Goal: Information Seeking & Learning: Learn about a topic

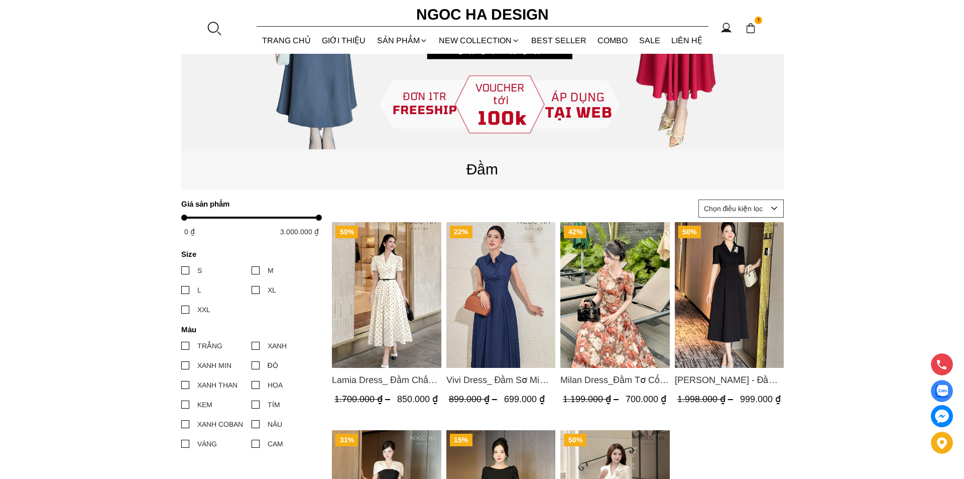
scroll to position [351, 0]
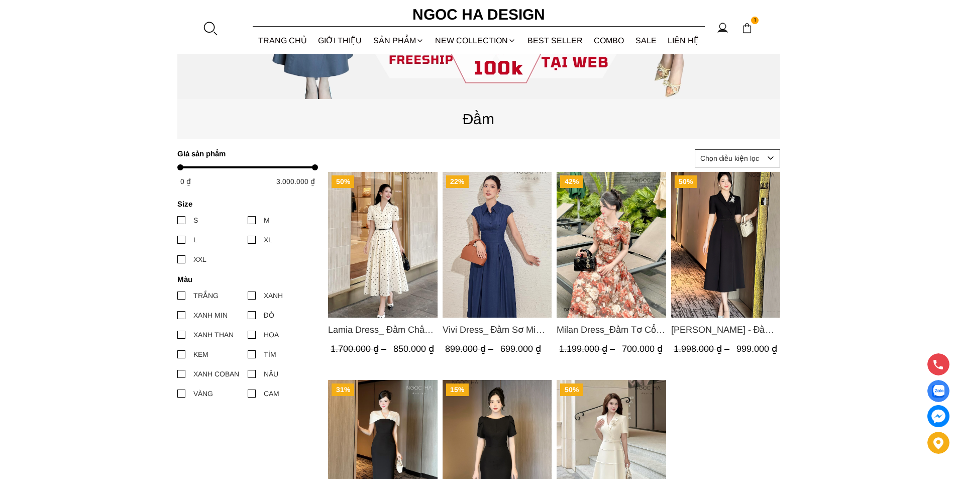
click at [204, 29] on div at bounding box center [209, 28] width 15 height 15
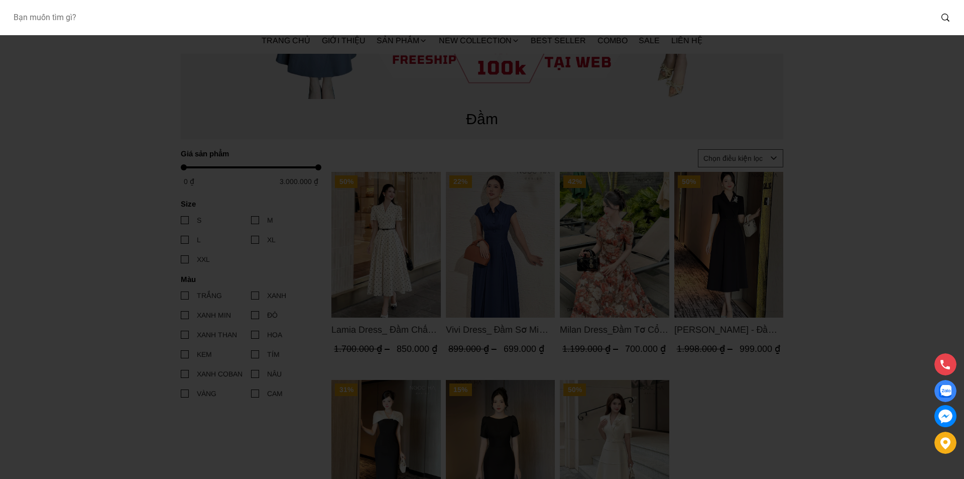
click at [105, 23] on input "Input search Bạn muốn tìm gì?" at bounding box center [468, 17] width 927 height 23
type input "139"
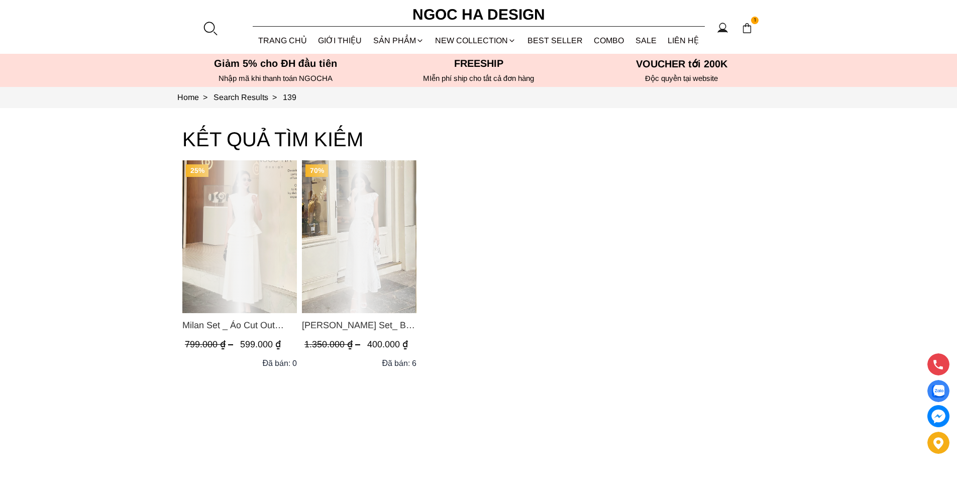
click at [351, 218] on div "Product image - Isabella Set_ Bộ Ren Áo Sơ Mi Vai Chờm Chân Váy Đuôi Cá Màu Trắ…" at bounding box center [359, 236] width 114 height 153
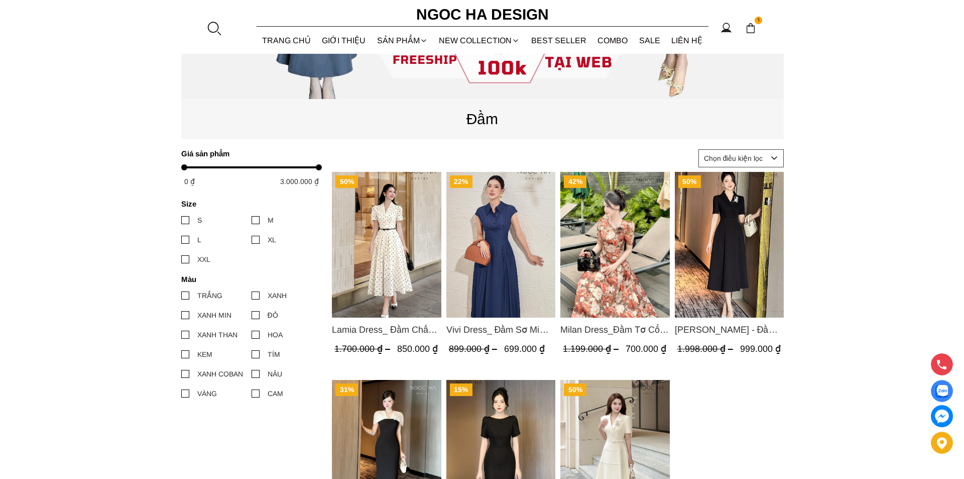
scroll to position [552, 0]
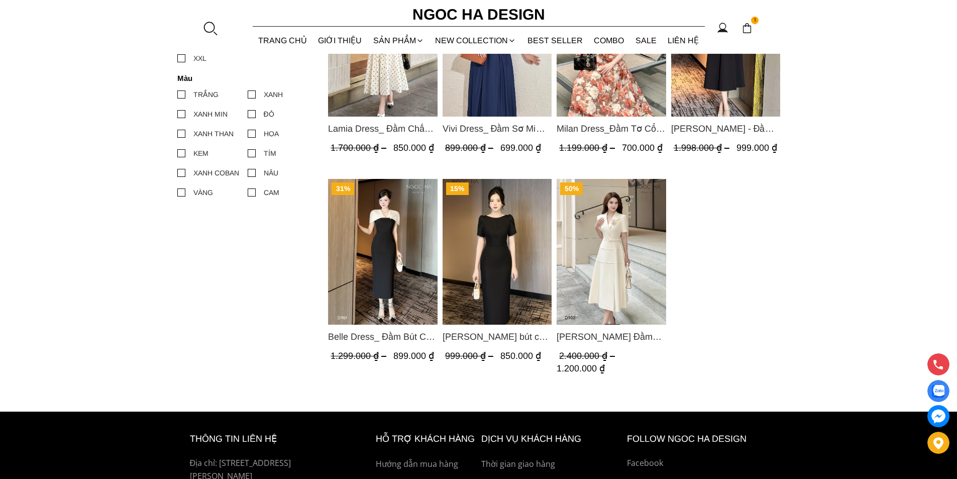
click at [208, 27] on div at bounding box center [209, 28] width 15 height 15
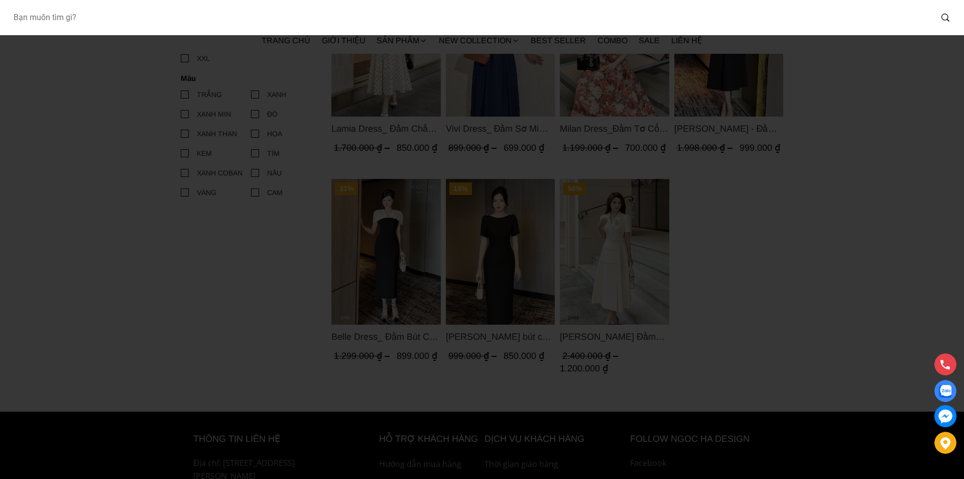
click at [134, 18] on input "Input search Bạn muốn tìm gì?" at bounding box center [468, 17] width 927 height 23
type input "bj139"
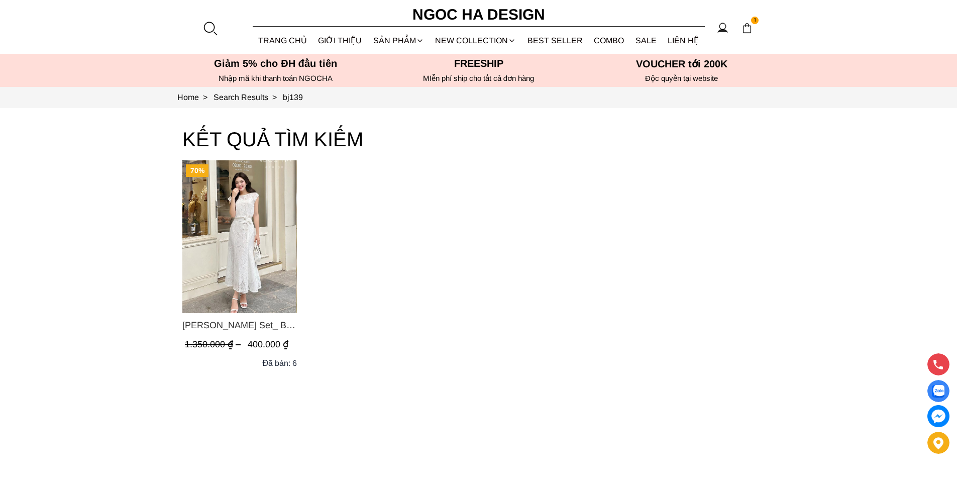
click at [210, 273] on img "Product image - Isabella Set_ Bộ Ren Áo Sơ Mi Vai Chờm Chân Váy Đuôi Cá Màu Trắ…" at bounding box center [239, 236] width 114 height 153
click at [245, 215] on img "Product image - Isabella Set_ Bộ Ren Áo Sơ Mi Vai Chờm Chân Váy Đuôi Cá Màu Trắ…" at bounding box center [239, 236] width 114 height 153
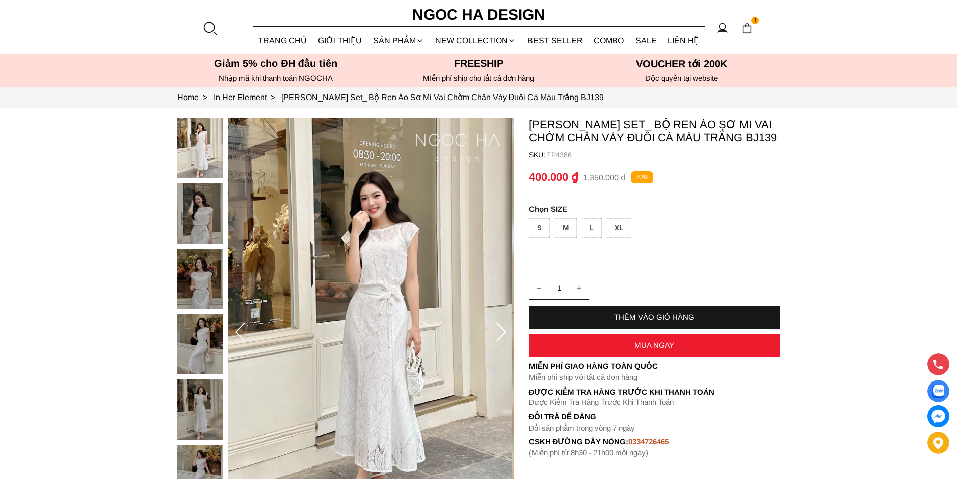
scroll to position [201, 0]
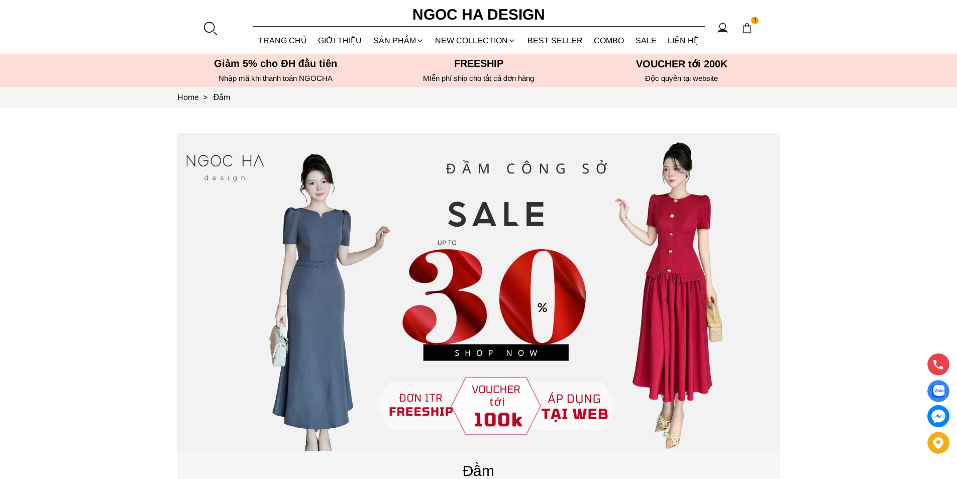
scroll to position [301, 0]
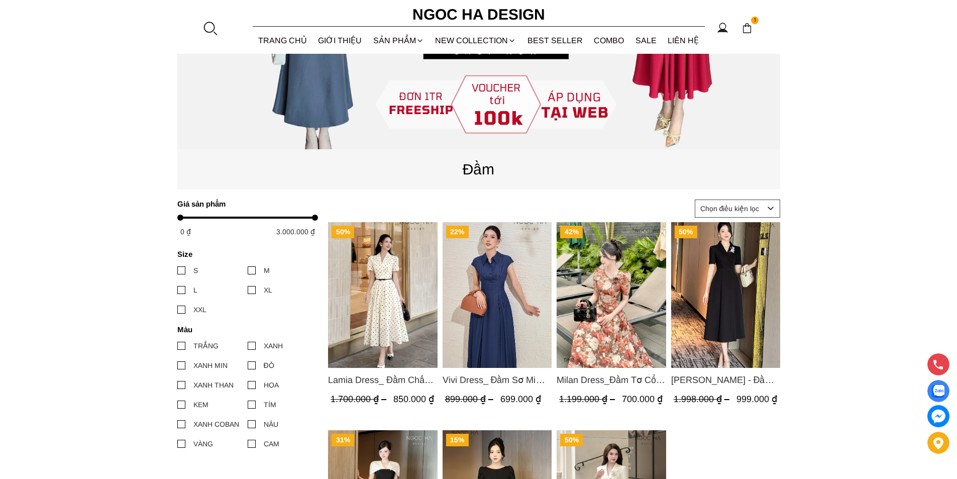
click at [390, 300] on img "Product image - Lamia Dress_ Đầm Chấm Bi Cổ Vest Màu Kem D1003" at bounding box center [382, 295] width 109 height 146
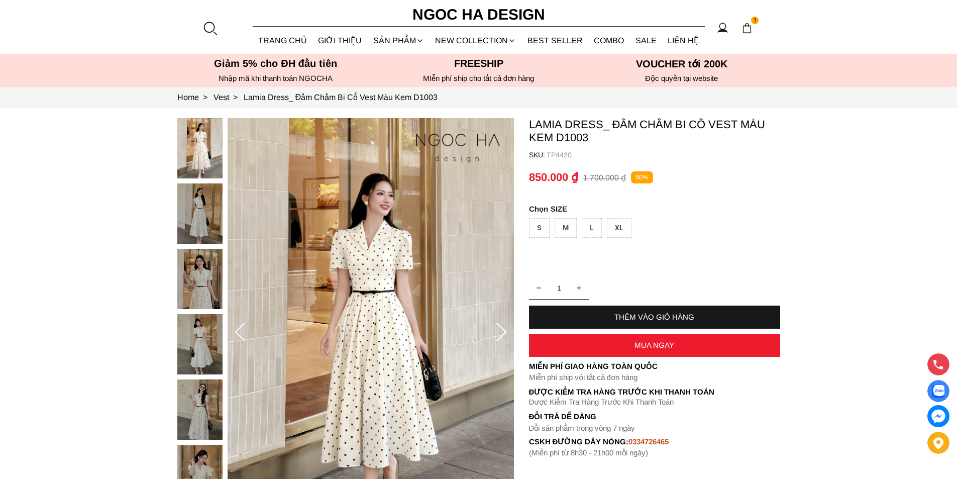
click at [611, 347] on div "MUA NGAY" at bounding box center [654, 344] width 251 height 9
click at [625, 221] on div "XL" at bounding box center [619, 228] width 25 height 20
click at [618, 346] on div "MUA NGAY" at bounding box center [654, 344] width 251 height 9
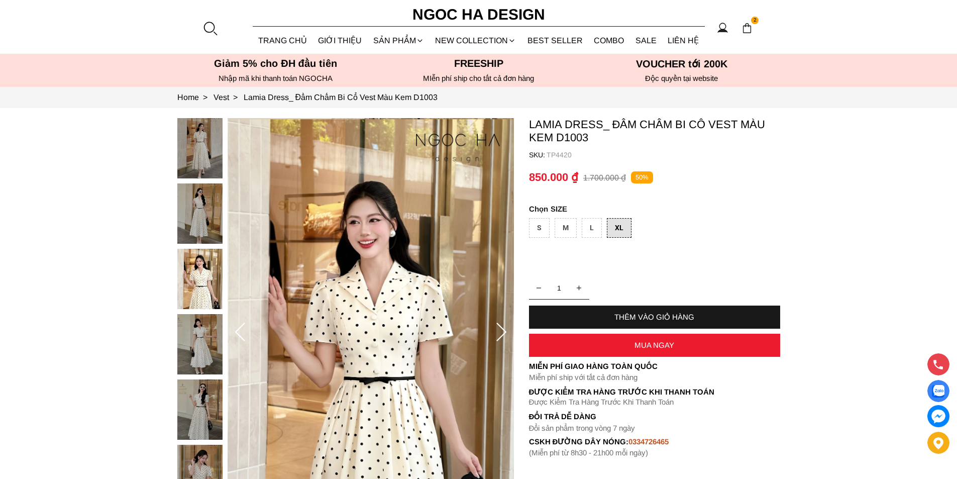
click at [208, 36] on section "2 Trang chủ Giới thiệu Sản phẩm Áo Áo thun Áo sơ mi Áo Peplum Áo lụa Áo len Quầ…" at bounding box center [478, 27] width 957 height 54
click at [206, 27] on div at bounding box center [209, 28] width 15 height 15
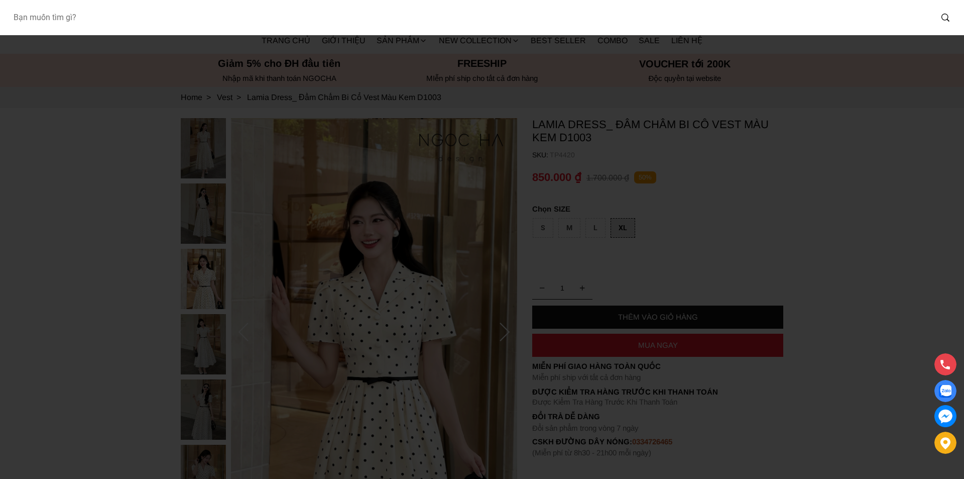
click at [190, 27] on input "Input search Bạn muốn tìm gì?" at bounding box center [468, 17] width 927 height 23
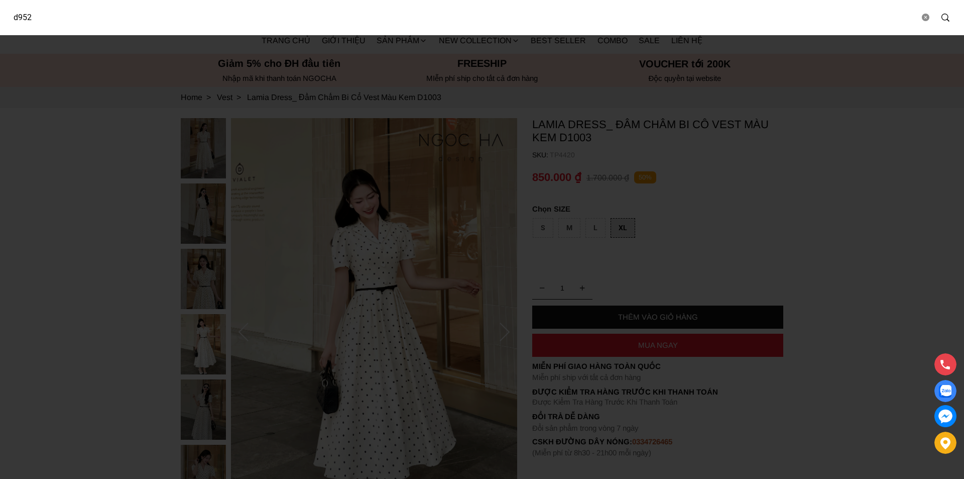
type input "d952"
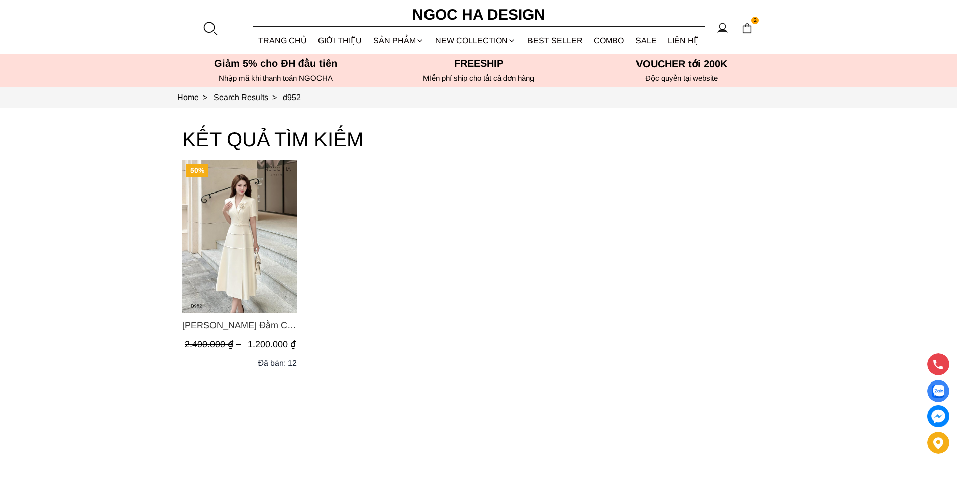
click at [214, 259] on img "Product image - Louisa Dress_ Đầm Cổ Vest Cài Hoa Tùng May Gân Nổi Kèm Đai Màu …" at bounding box center [239, 236] width 114 height 153
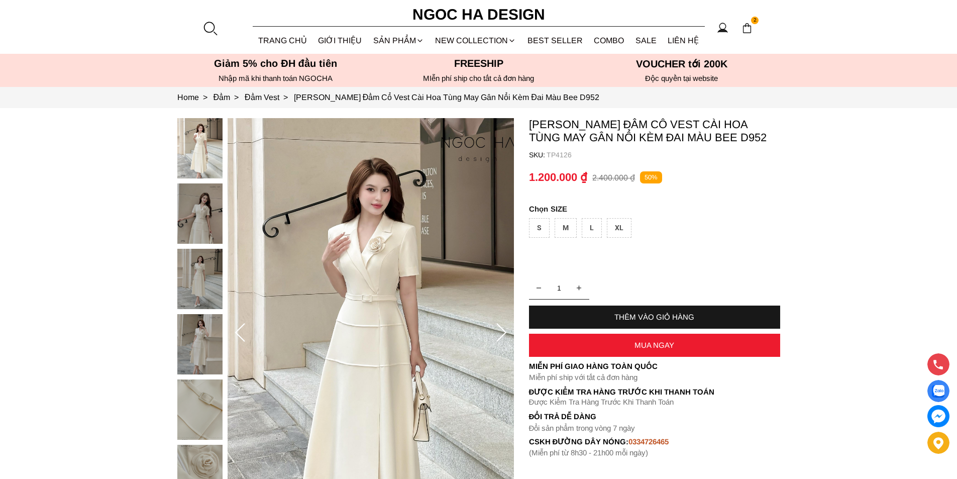
click at [210, 23] on div at bounding box center [209, 28] width 15 height 15
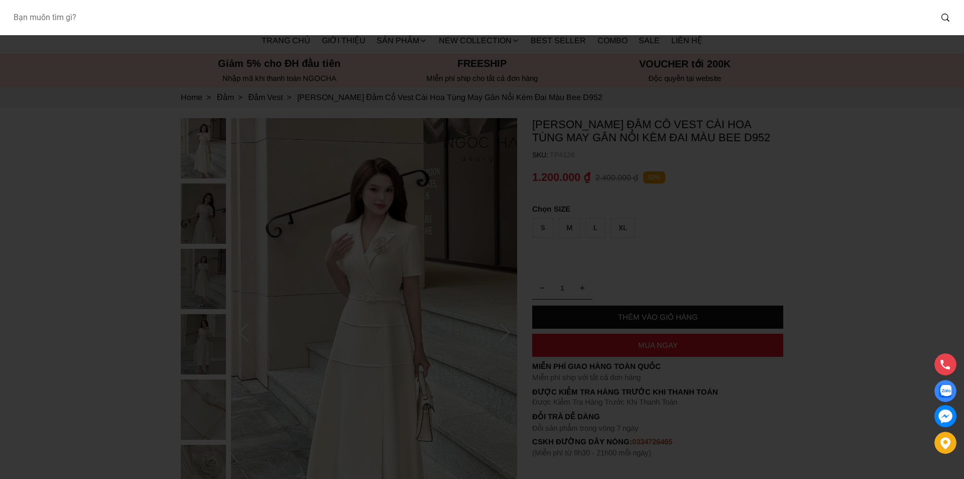
click at [144, 25] on input "Input search Bạn muốn tìm gì?" at bounding box center [468, 17] width 927 height 23
type input "bq013"
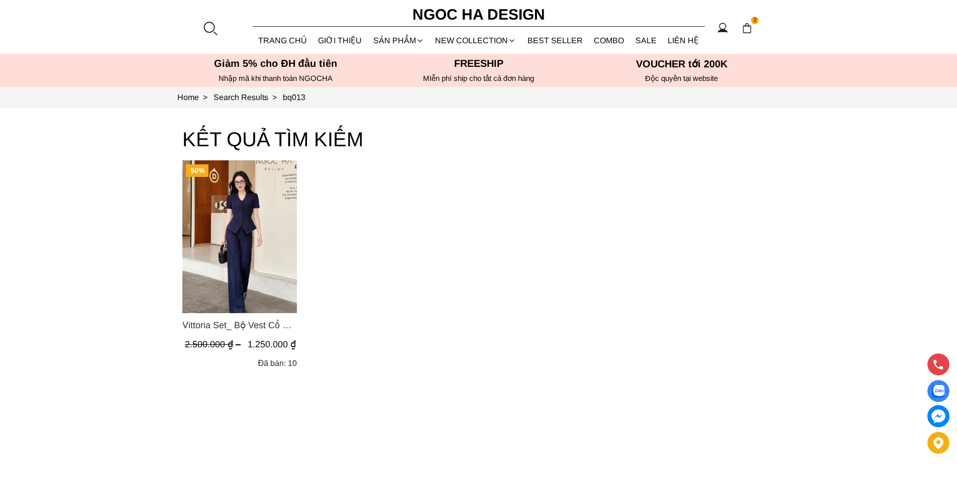
click at [220, 197] on img "Product image - Vittoria Set_ Bộ Vest Cổ V Quần Suông Kẻ Sọc BQ013" at bounding box center [239, 236] width 114 height 153
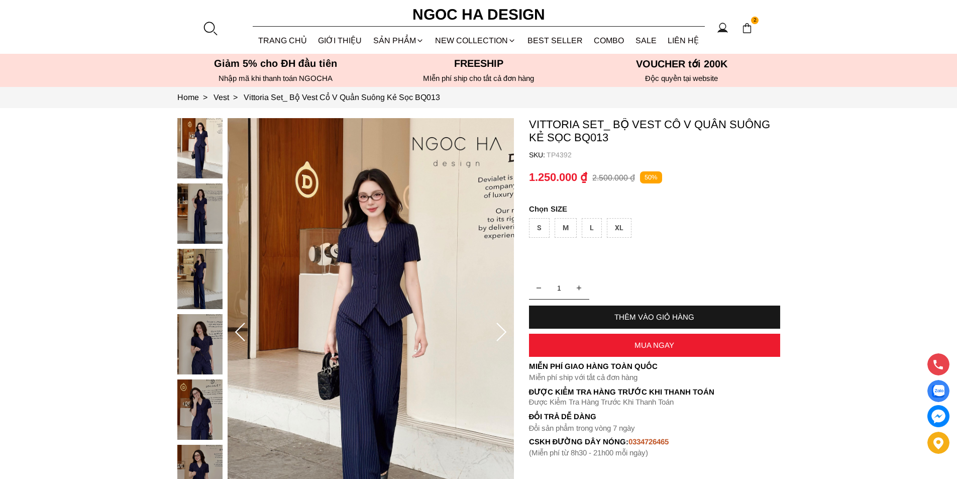
click at [206, 24] on div at bounding box center [209, 28] width 15 height 15
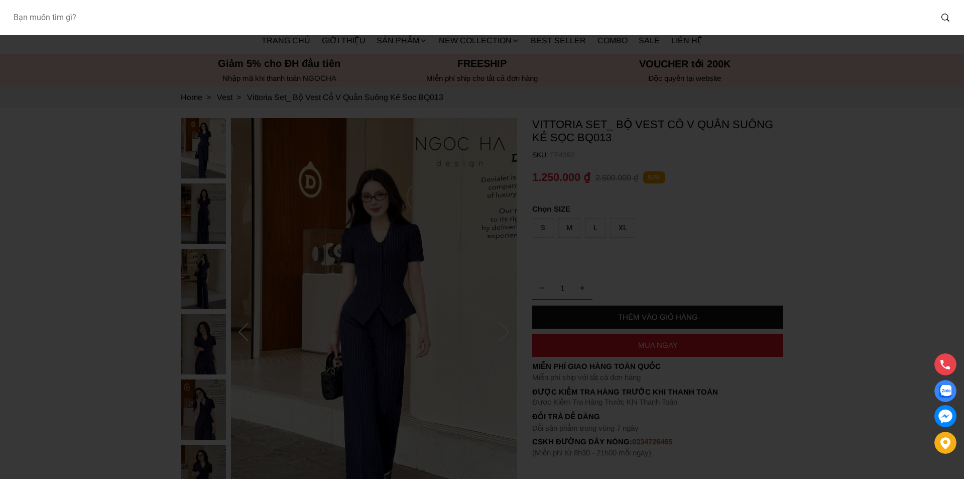
click at [144, 27] on input "Input search Bạn muốn tìm gì?" at bounding box center [468, 17] width 927 height 23
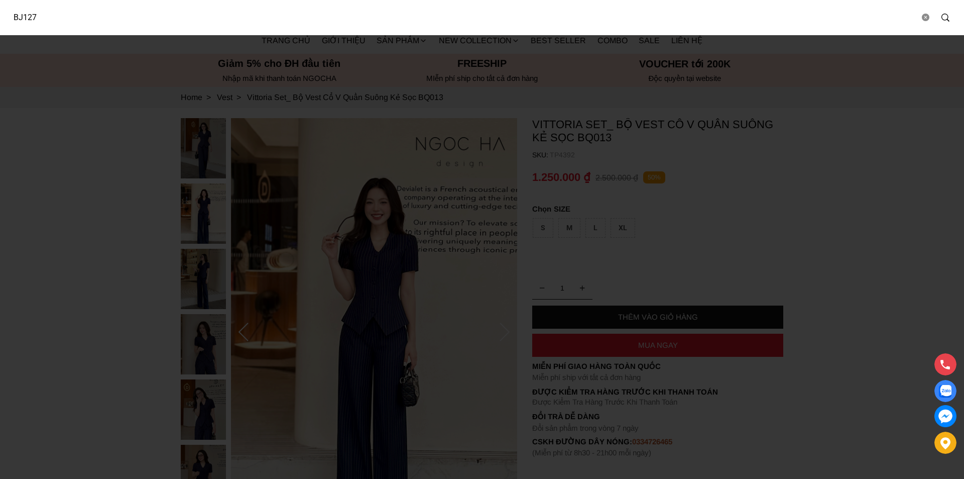
type input "BJ127"
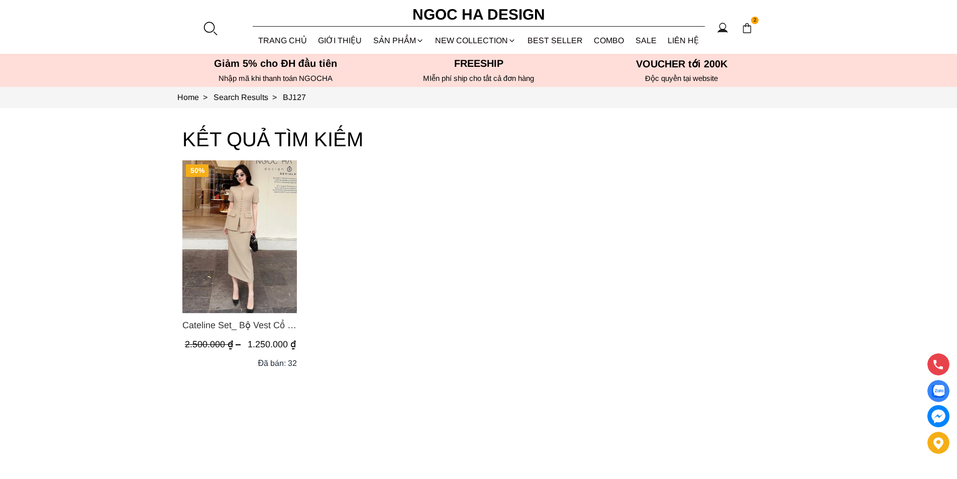
click at [228, 221] on img "Product image - Cateline Set_ Bộ Vest Cổ V Đính Cúc Nhí Chân Váy Bút Chì BJ127" at bounding box center [239, 236] width 114 height 153
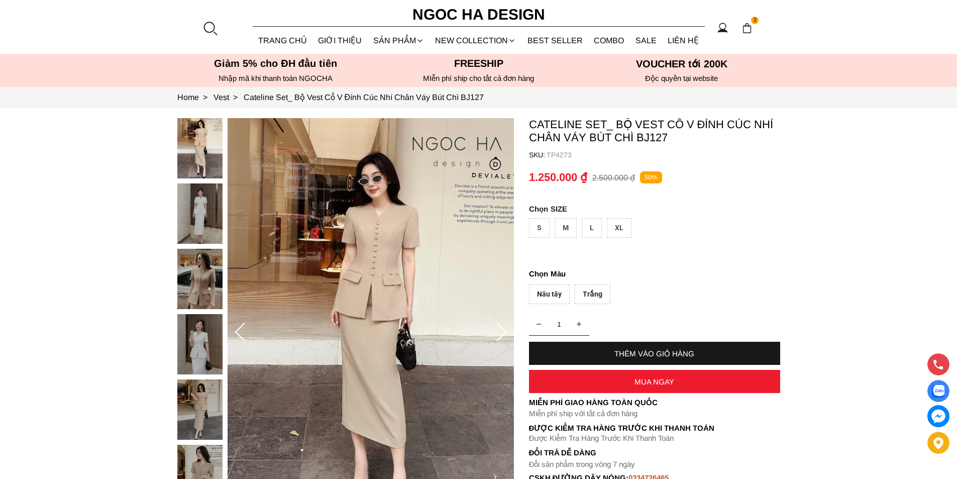
click at [204, 24] on div at bounding box center [209, 28] width 15 height 15
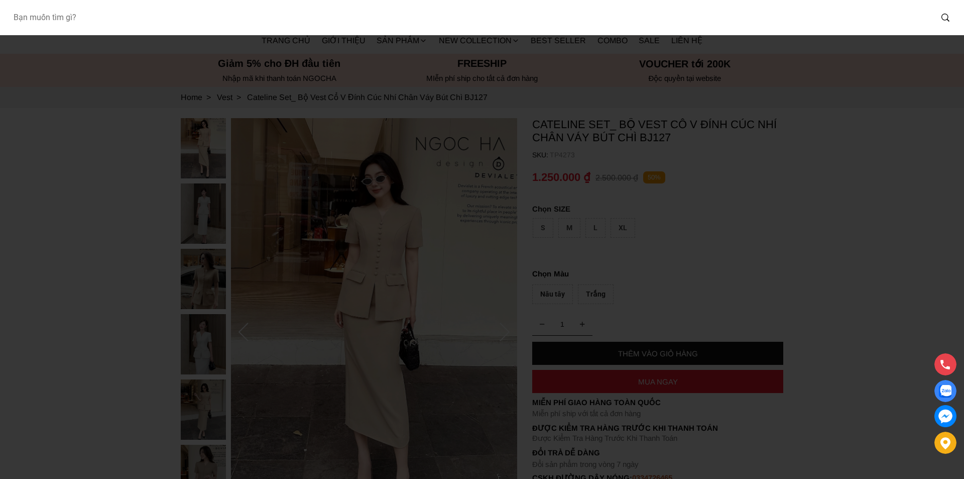
click at [134, 24] on input "Input search Bạn muốn tìm gì?" at bounding box center [468, 17] width 927 height 23
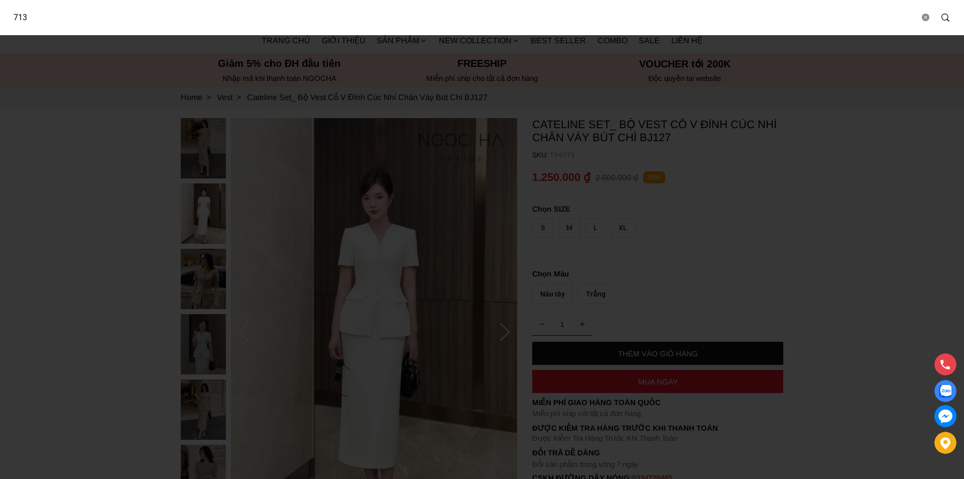
type input "713"
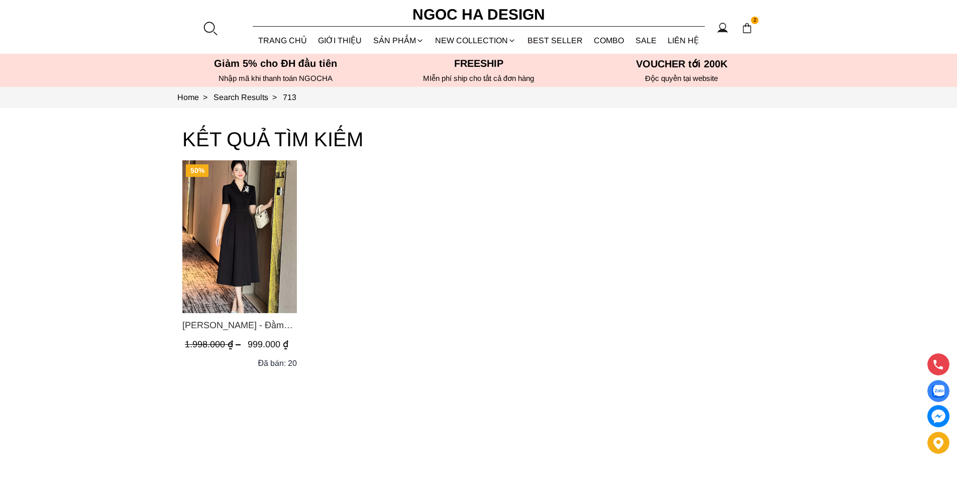
click at [229, 206] on img "Product image - Irene Dress - Đầm Vest Dáng Xòe Kèm Đai D713" at bounding box center [239, 236] width 114 height 153
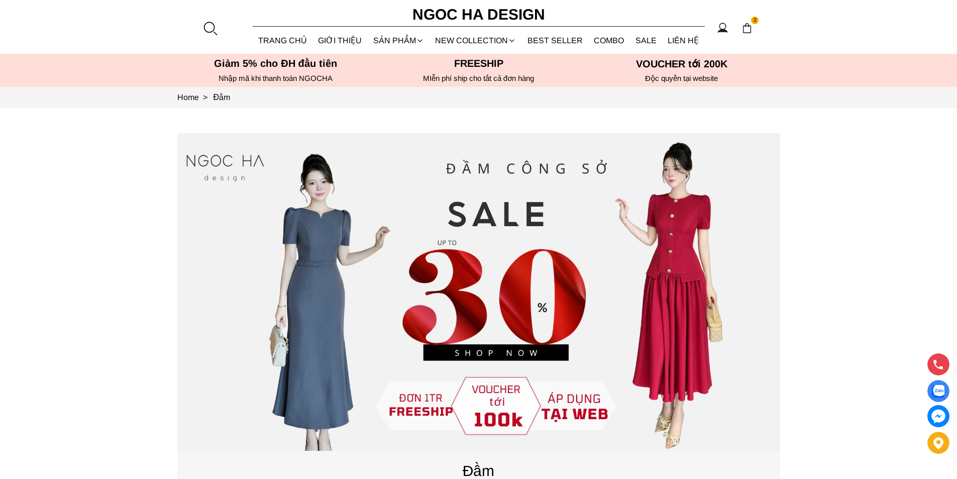
click at [208, 33] on div at bounding box center [209, 28] width 15 height 15
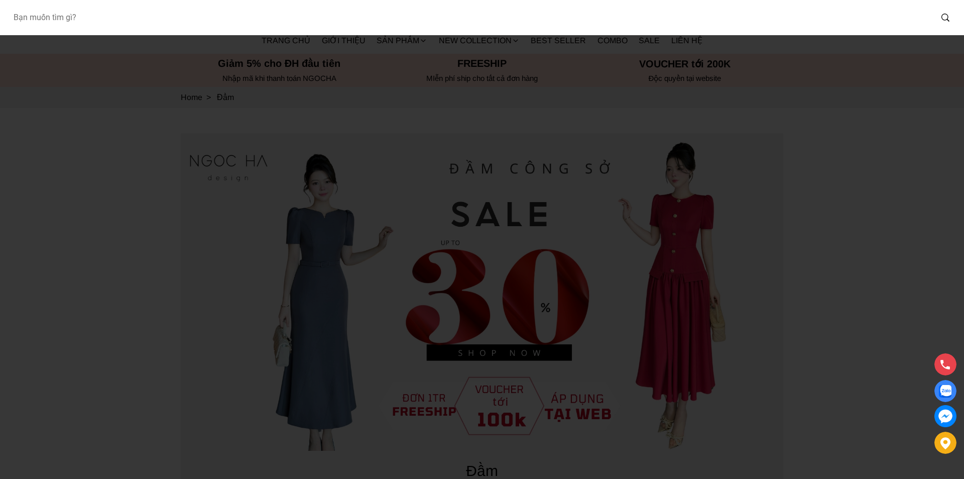
click at [116, 24] on input "Input search Bạn muốn tìm gì?" at bounding box center [468, 17] width 927 height 23
type input "A1051"
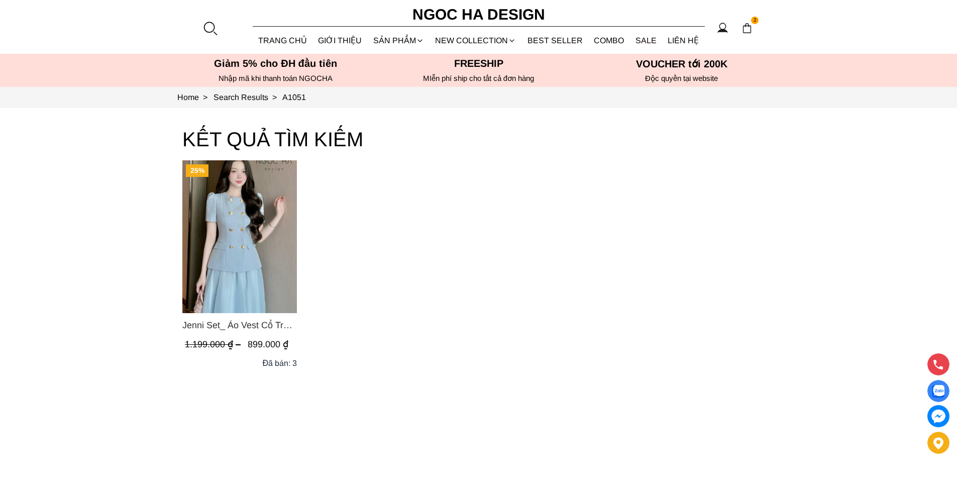
click at [223, 243] on img "Product image - Jenni Set_ Áo Vest Cổ Tròn Đính Cúc, Chân Váy Tơ Màu Xanh A1051…" at bounding box center [239, 236] width 114 height 153
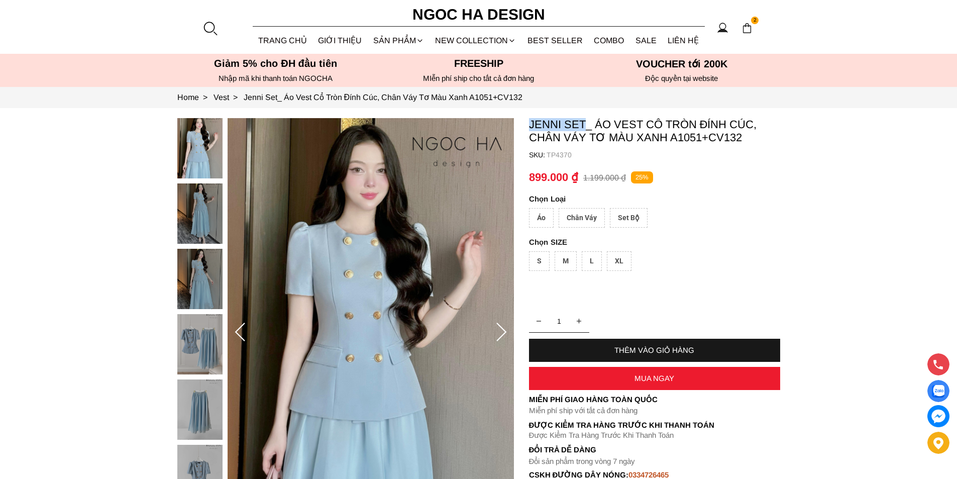
copy p "Jenni Set"
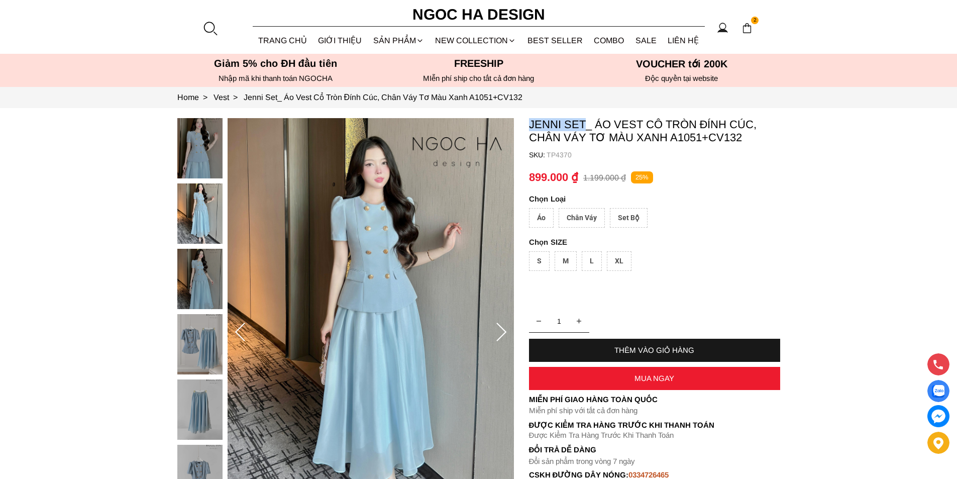
drag, startPoint x: 529, startPoint y: 119, endPoint x: 582, endPoint y: 123, distance: 53.4
click at [582, 123] on p "Jenni Set_ Áo Vest Cổ Tròn Đính Cúc, Chân Váy Tơ Màu Xanh A1051+CV132" at bounding box center [654, 131] width 251 height 26
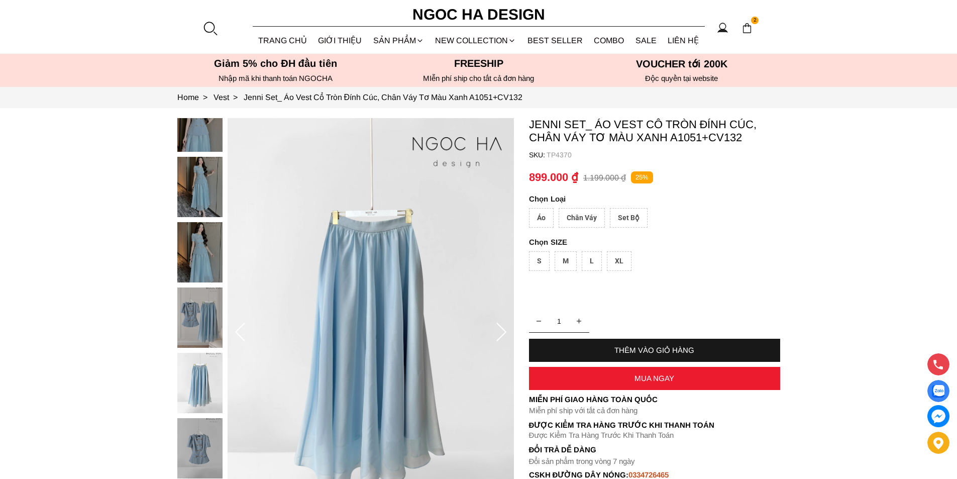
click at [205, 28] on div at bounding box center [209, 28] width 15 height 15
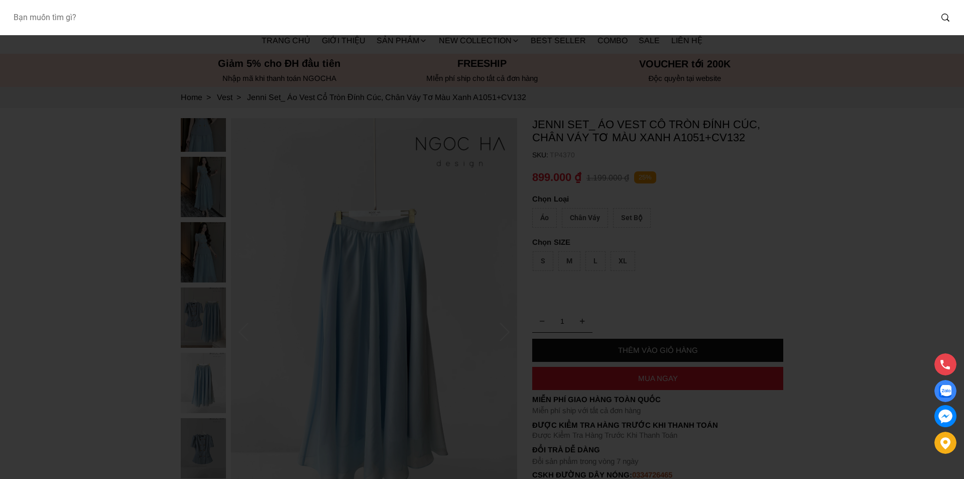
click at [150, 22] on input "Input search Bạn muốn tìm gì?" at bounding box center [468, 17] width 927 height 23
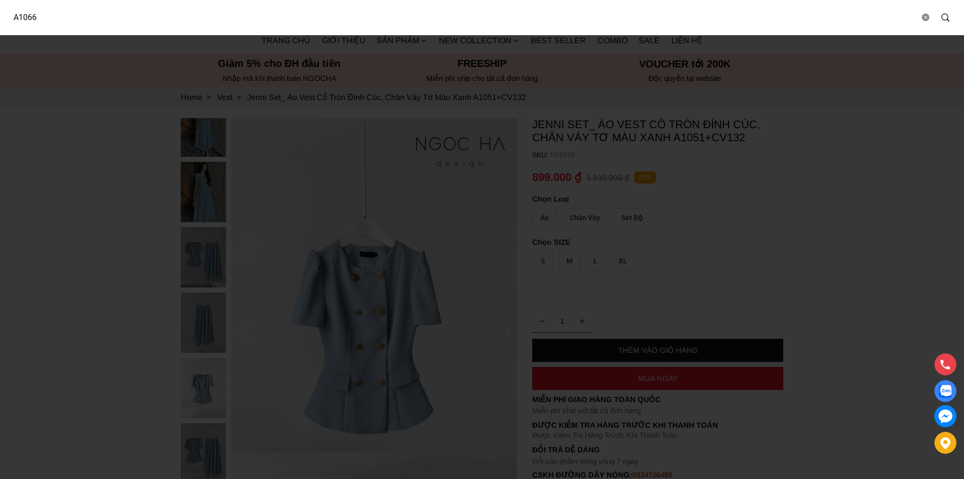
type input "A1066"
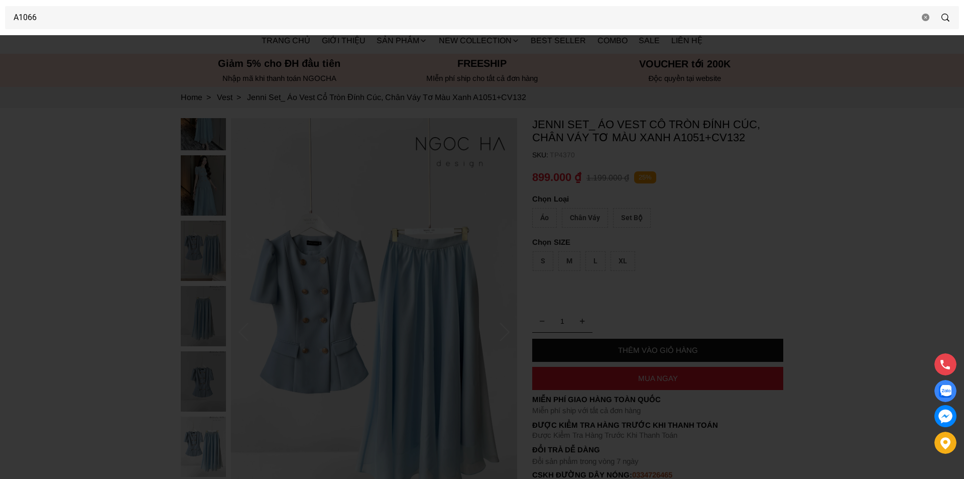
click at [519, 124] on div at bounding box center [482, 239] width 964 height 479
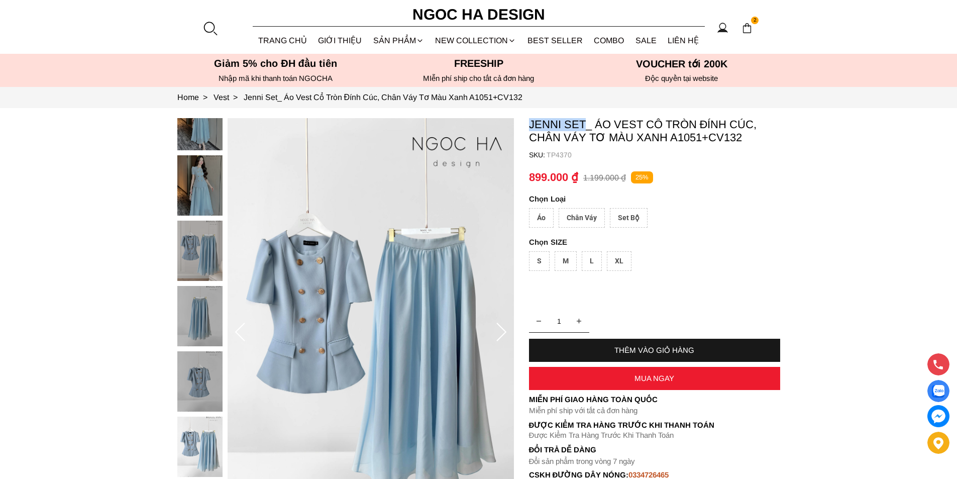
copy p "Jenni Set"
drag, startPoint x: 527, startPoint y: 123, endPoint x: 584, endPoint y: 123, distance: 57.2
click at [584, 123] on section "Jenni Set_ Áo Vest Cổ Tròn Đính Cúc, Chân Váy Tơ Màu Xanh A1051+CV132 SKU: TP43…" at bounding box center [478, 332] width 957 height 449
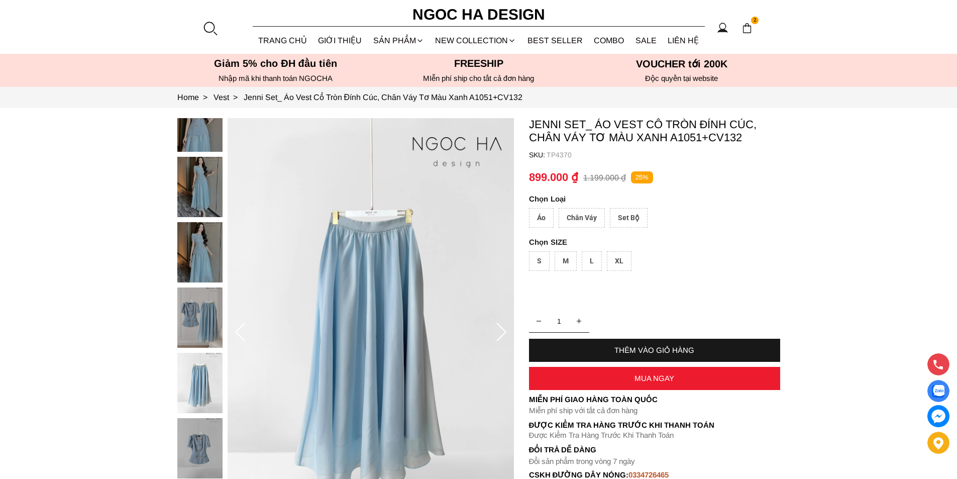
click at [210, 21] on div at bounding box center [209, 28] width 15 height 15
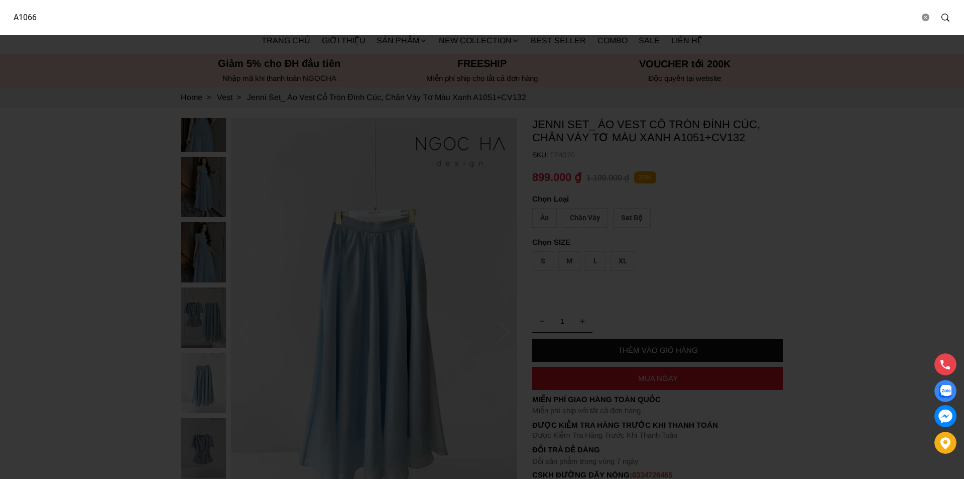
click at [108, 24] on input "A1066" at bounding box center [462, 17] width 914 height 23
type input "A1069"
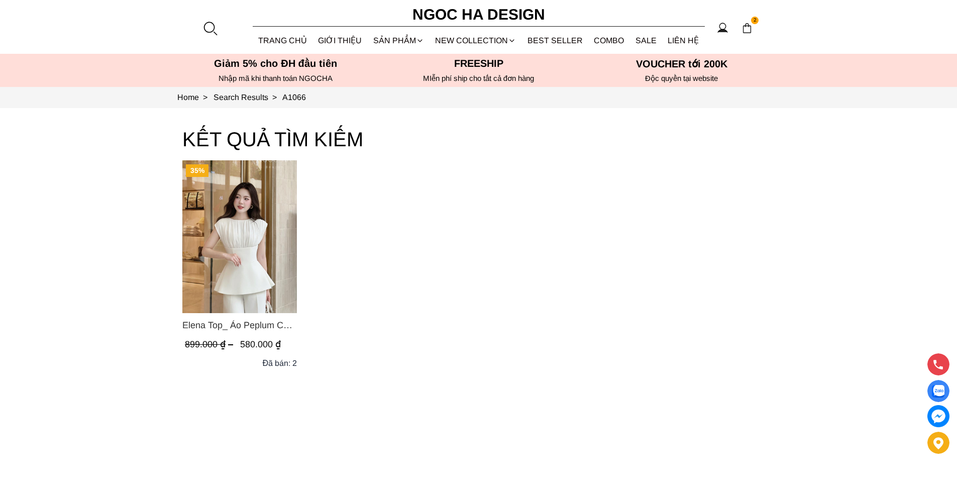
click at [220, 251] on img "Product image - Elena Top_ Áo Peplum Cổ Nhún Màu Trắng A1066" at bounding box center [239, 236] width 114 height 153
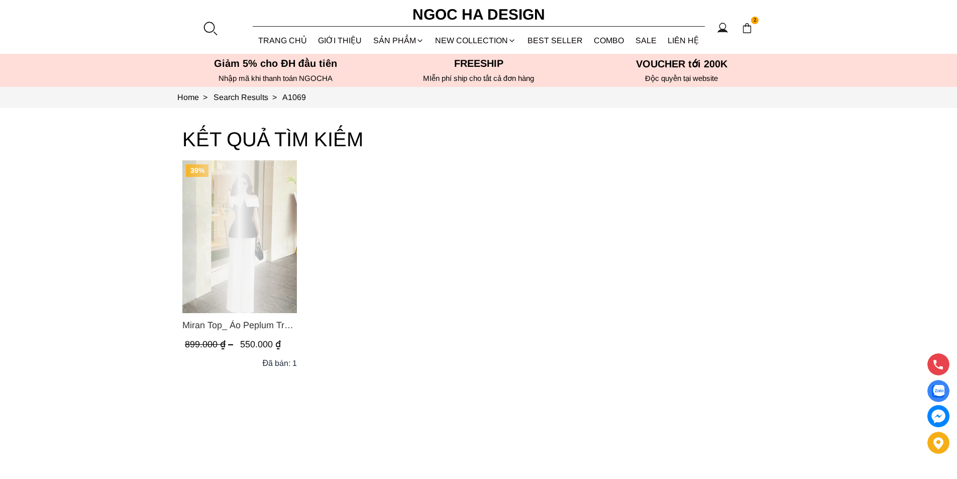
click at [240, 209] on div "Product image - Miran Top_ Áo Peplum Trễ Vai Phối Trắng Đen A1069" at bounding box center [239, 236] width 114 height 153
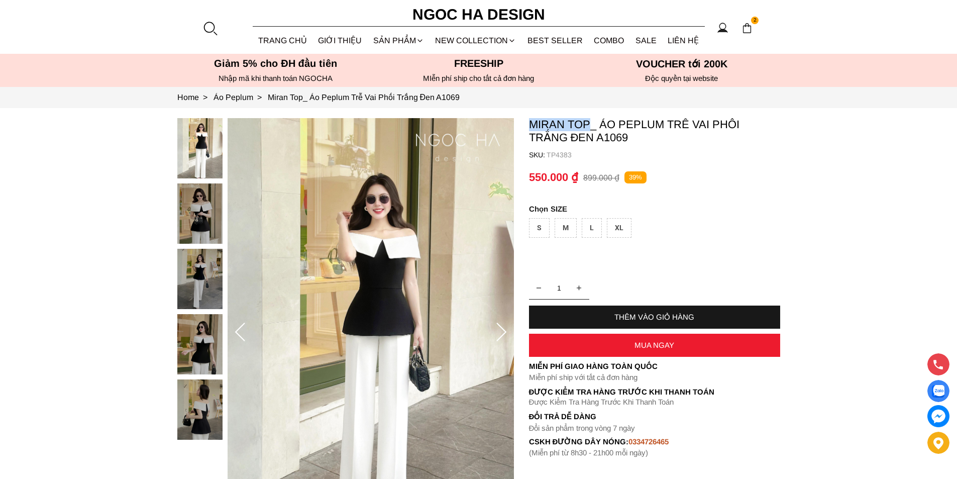
copy p "Miran Top"
drag, startPoint x: 533, startPoint y: 120, endPoint x: 588, endPoint y: 122, distance: 55.3
click at [588, 122] on section "Miran Top_ Áo Peplum Trễ Vai Phối Trắng Đen A1069 SKU: TP4383 1 THÊM VÀO GIỎ HÀ…" at bounding box center [478, 332] width 957 height 449
